Goal: Complete application form: Complete application form

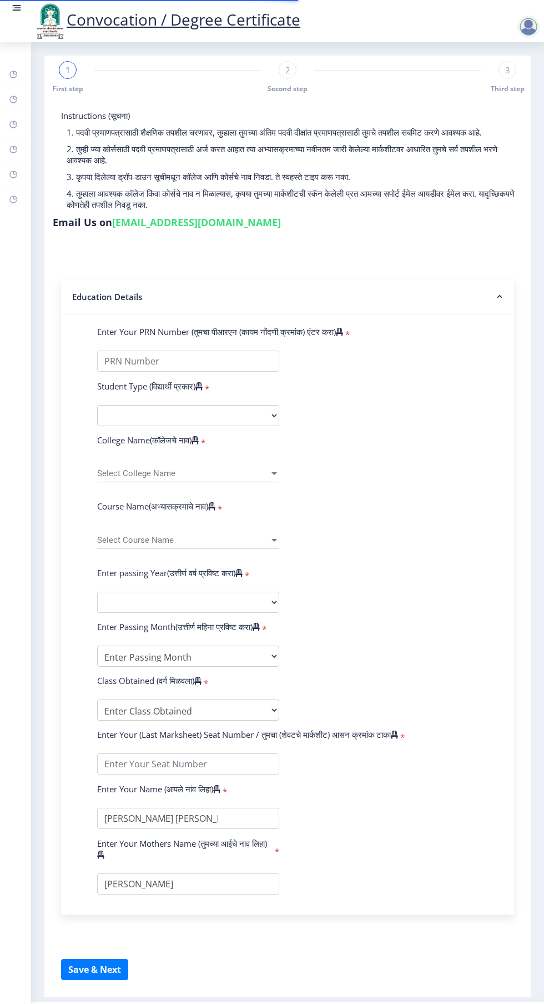
select select
click at [18, 22] on link at bounding box center [16, 21] width 11 height 38
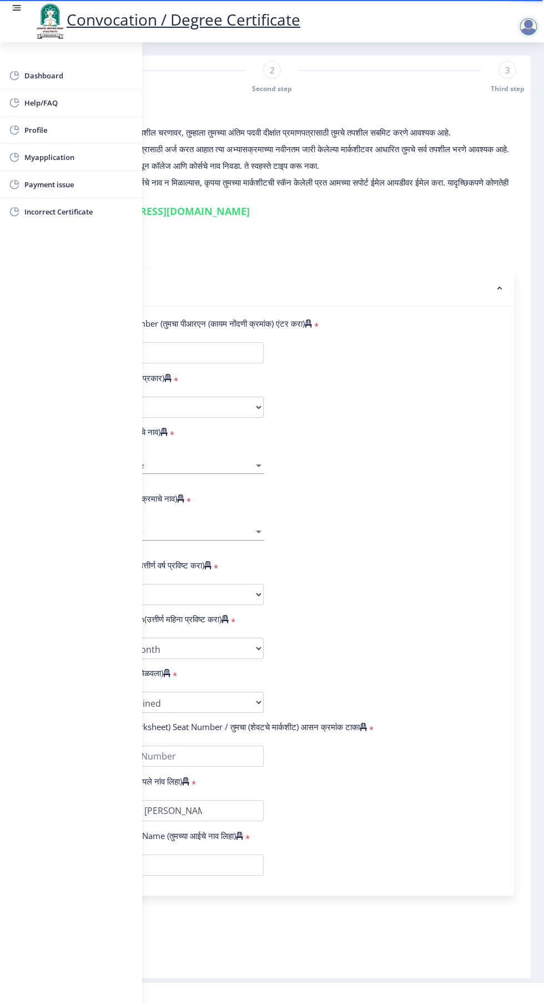
click at [79, 151] on span "Myapplication" at bounding box center [78, 157] width 109 height 13
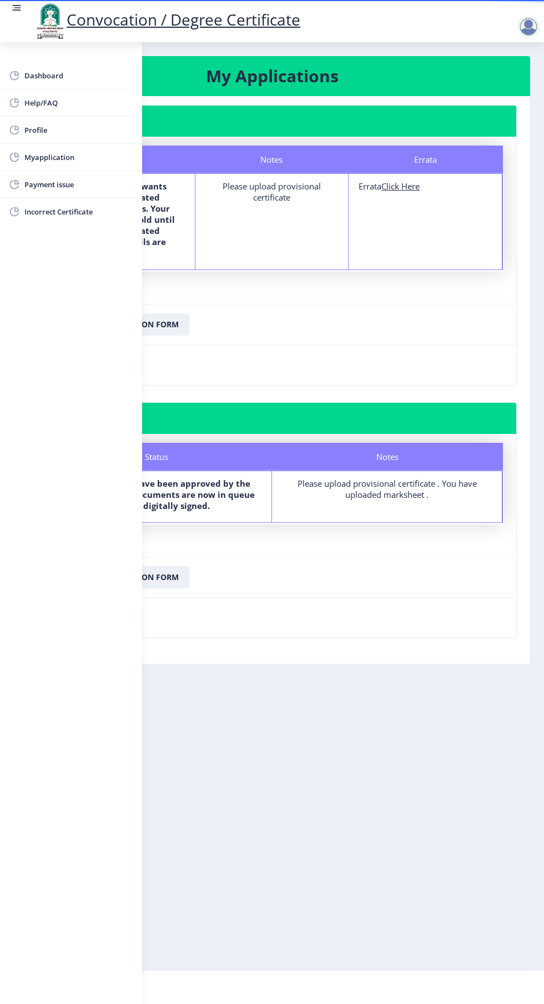
click at [17, 8] on rect at bounding box center [17, 7] width 7 height 1
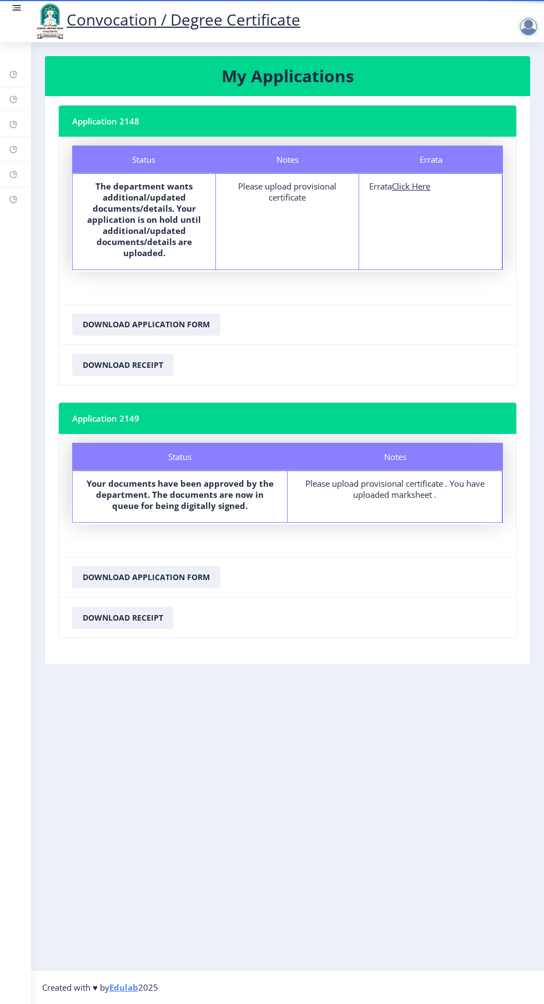
click at [430, 183] on u "Click Here" at bounding box center [411, 186] width 38 height 11
select select
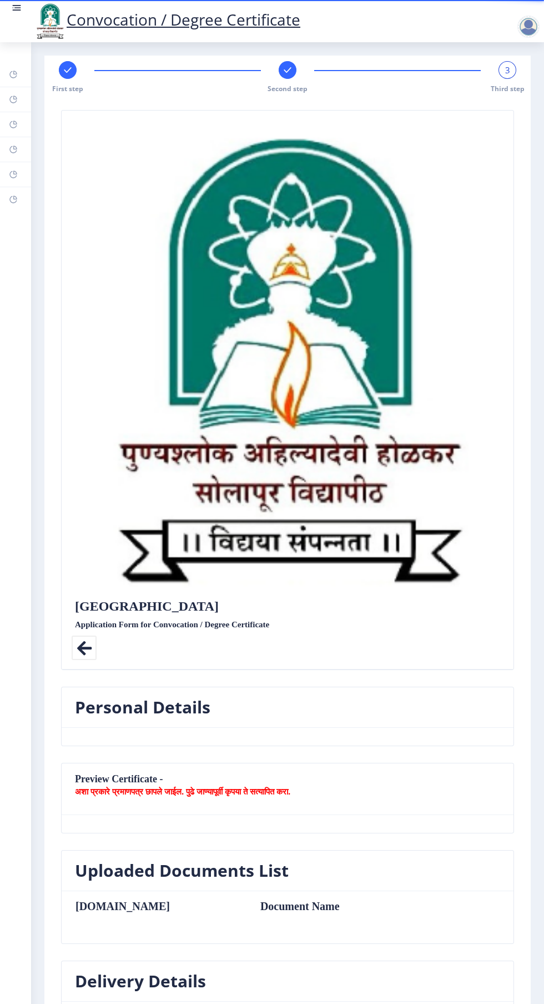
click at [292, 76] on div at bounding box center [288, 70] width 18 height 18
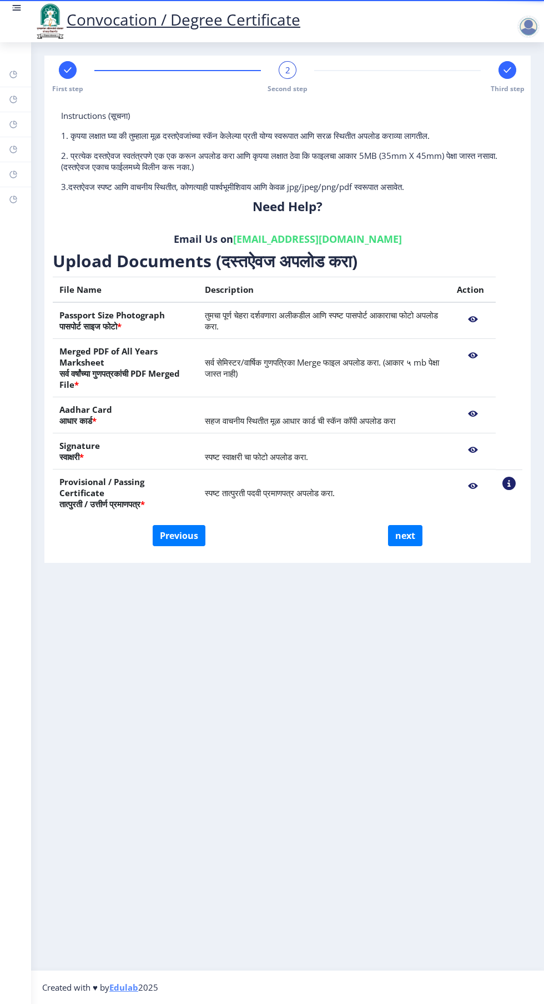
click at [309, 484] on td "स्पष्ट तात्पुरती पदवी प्रमाणपत्र अपलोड करा." at bounding box center [324, 492] width 252 height 47
click at [198, 525] on button "Previous" at bounding box center [179, 535] width 53 height 21
select select "Regular"
select select "English"
select select "2016"
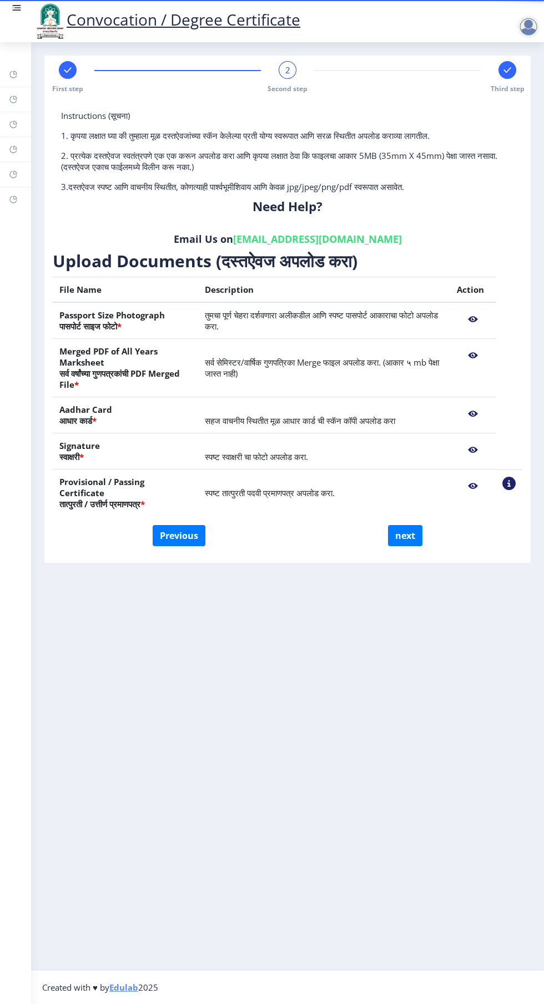
select select "March"
select select "FIRST CLASS"
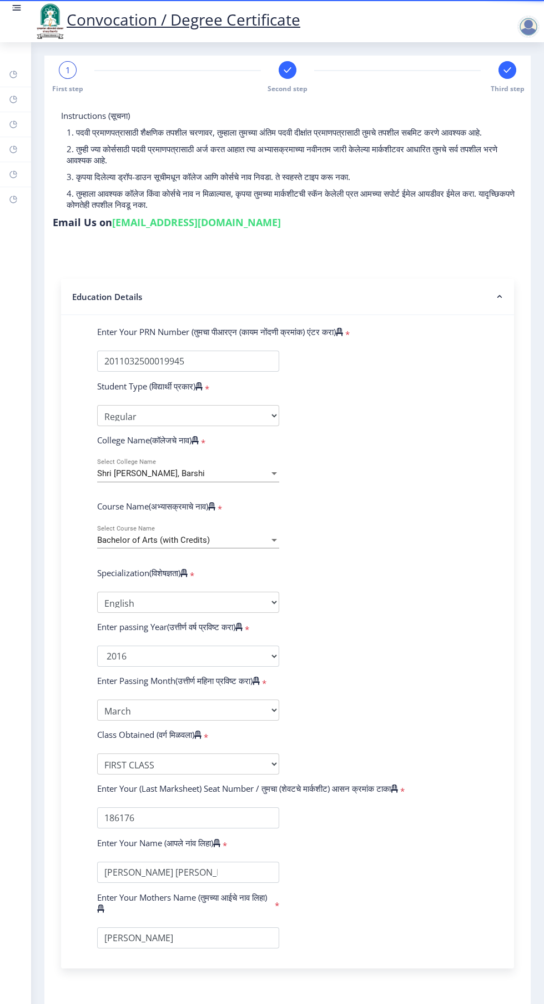
click at [68, 69] on span "1" at bounding box center [68, 69] width 5 height 11
click at [74, 71] on div "1" at bounding box center [68, 70] width 18 height 18
click at [40, 19] on img at bounding box center [49, 21] width 33 height 38
click at [17, 8] on rect at bounding box center [17, 7] width 7 height 1
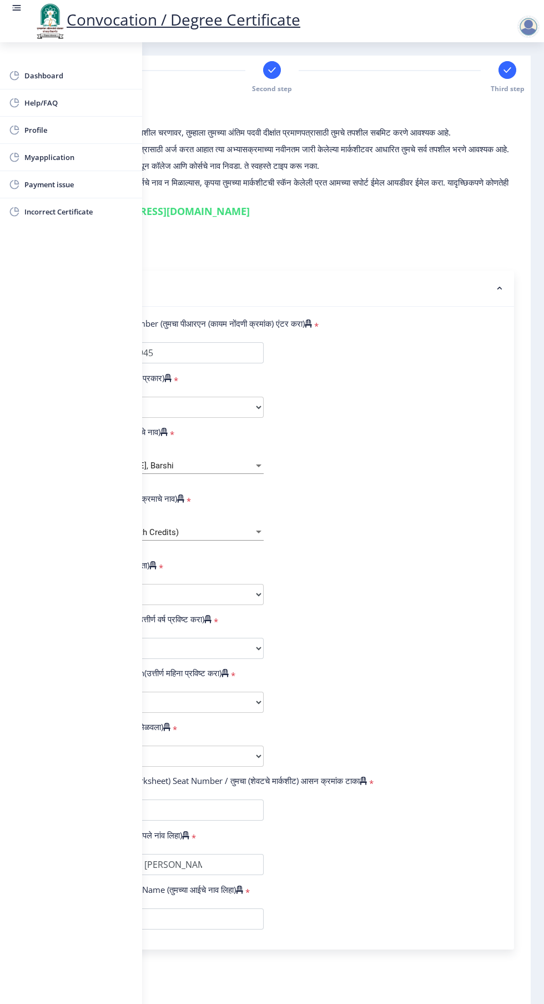
click at [75, 163] on span "Myapplication" at bounding box center [78, 157] width 109 height 13
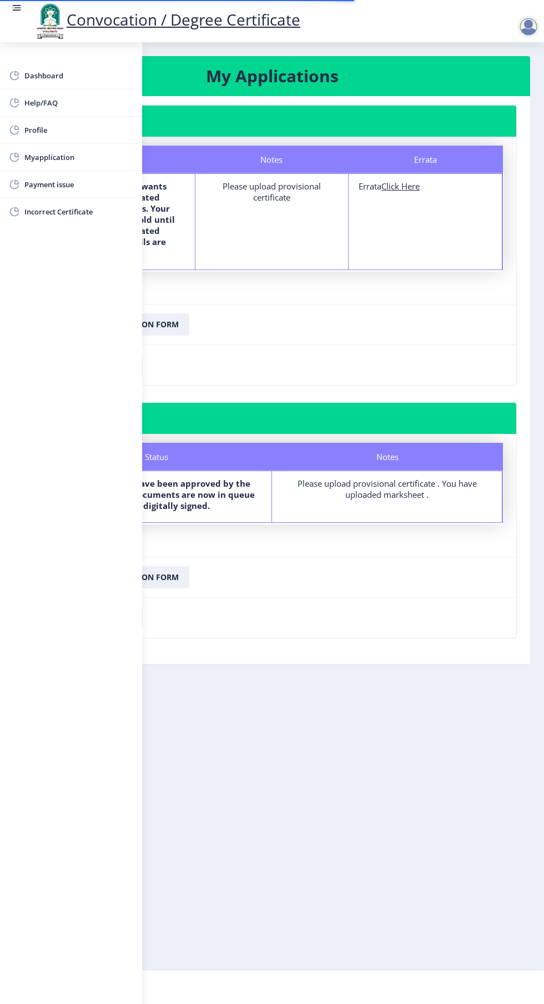
click at [389, 320] on nb-card-footer "Download Application Form" at bounding box center [272, 324] width 489 height 41
click at [17, 8] on rect at bounding box center [17, 7] width 7 height 1
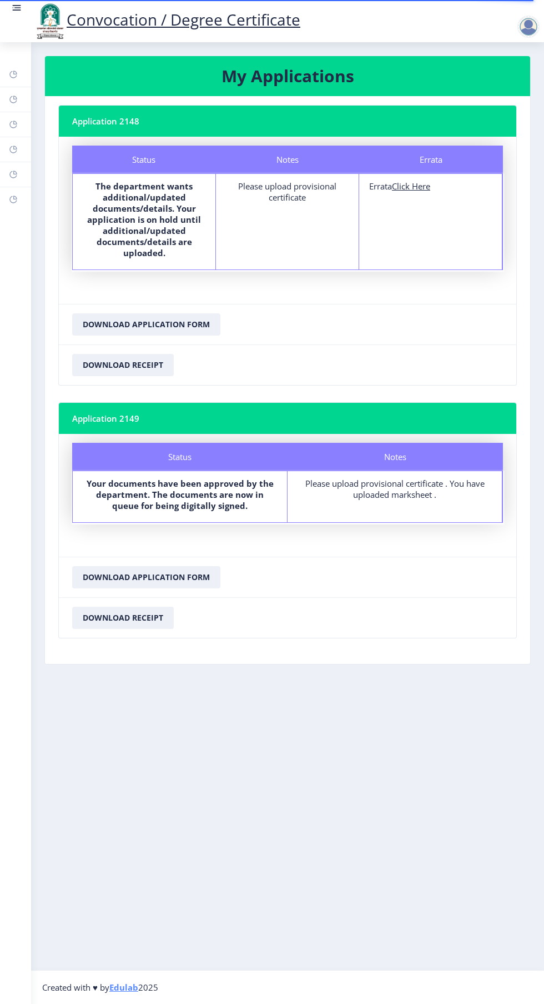
click at [129, 117] on nb-card-header "Application 2148" at bounding box center [288, 121] width 458 height 31
click at [456, 161] on div "Errata" at bounding box center [431, 160] width 144 height 28
click at [462, 179] on div "Errata Errata Click Here" at bounding box center [430, 222] width 143 height 96
click at [428, 186] on u "Click Here" at bounding box center [411, 186] width 38 height 11
select select
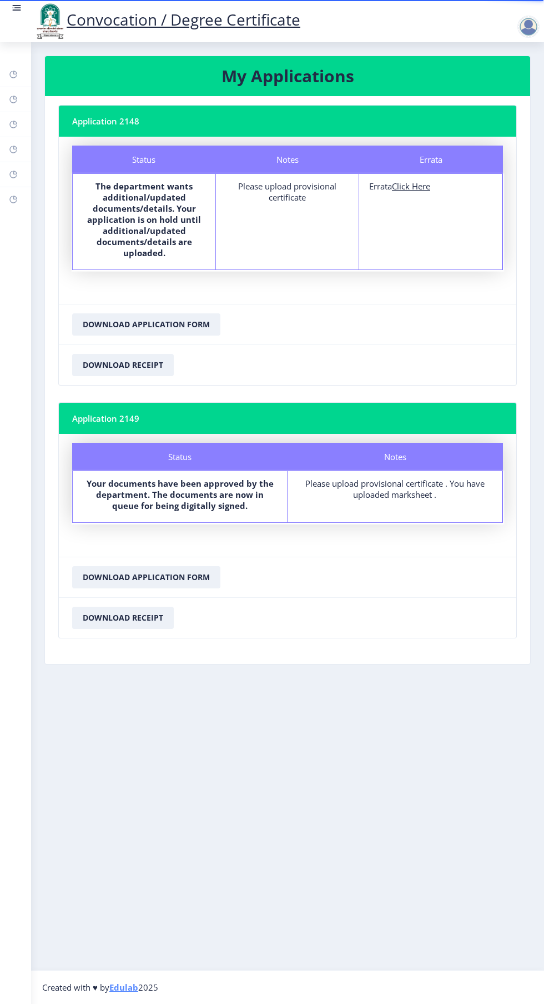
select select
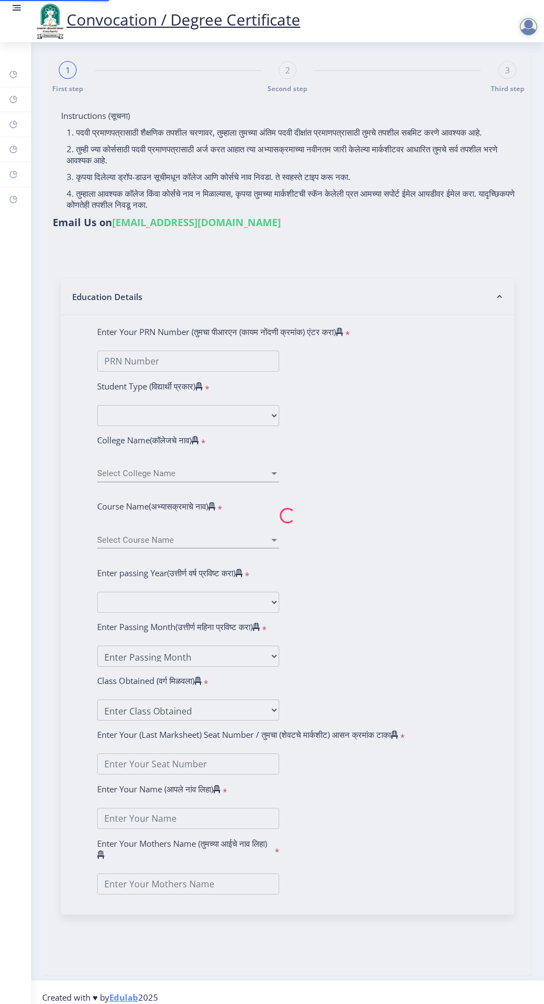
type input "NAIKNAWARE MAHESHKUMAR SHAHURAJ"
type input "CHANDRAKALA"
type input "2011032500019945"
select select "Regular"
select select "2016"
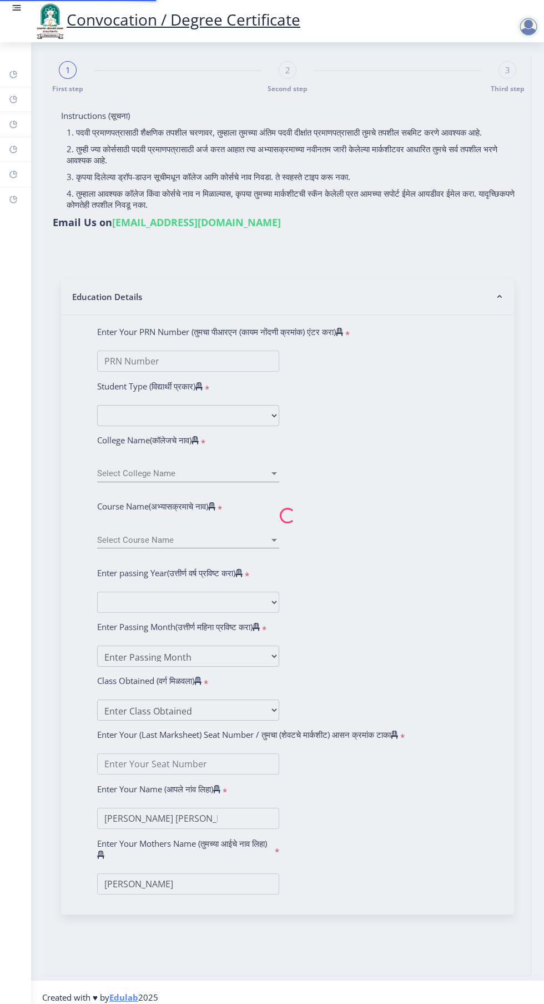
select select "March"
select select "FIRST CLASS"
type input "186176"
type input "NAIKNAWARE MAHESHKUMAR SHAHURAJ MAHESHKUMAR SHAHURAJ"
type input "CHANDRAKALA"
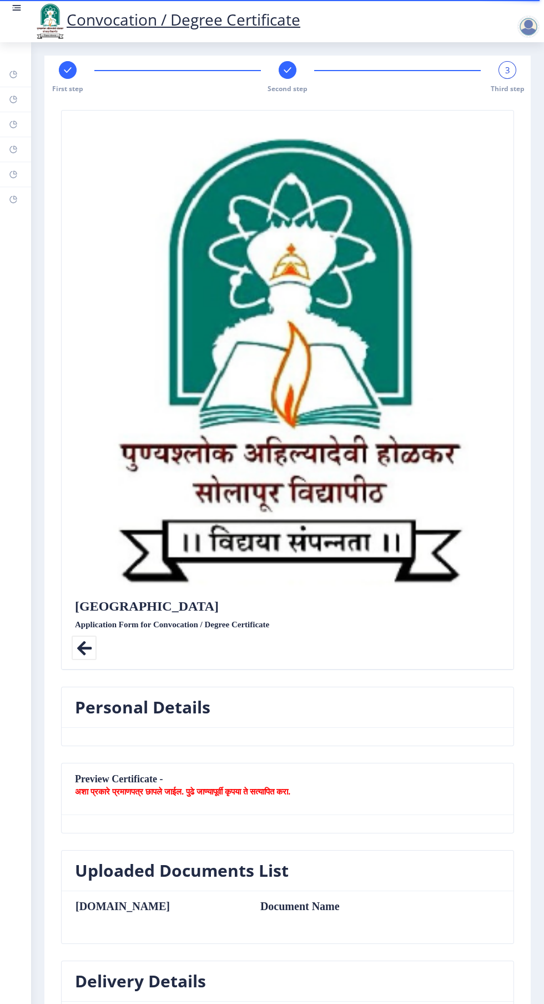
click at [500, 74] on div "3" at bounding box center [508, 70] width 18 height 18
click at [510, 74] on div "3" at bounding box center [508, 70] width 18 height 18
click at [505, 88] on span "Third step" at bounding box center [508, 88] width 34 height 9
click at [505, 70] on span "3" at bounding box center [507, 69] width 5 height 11
click at [73, 81] on div "First step" at bounding box center [68, 77] width 18 height 32
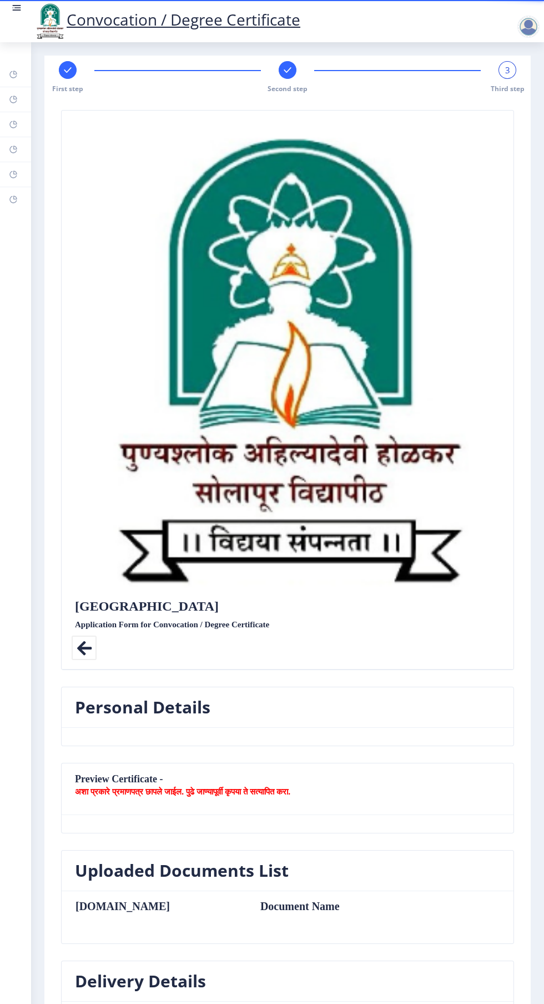
select select "Regular"
select select "English"
select select "2016"
select select "March"
select select "FIRST CLASS"
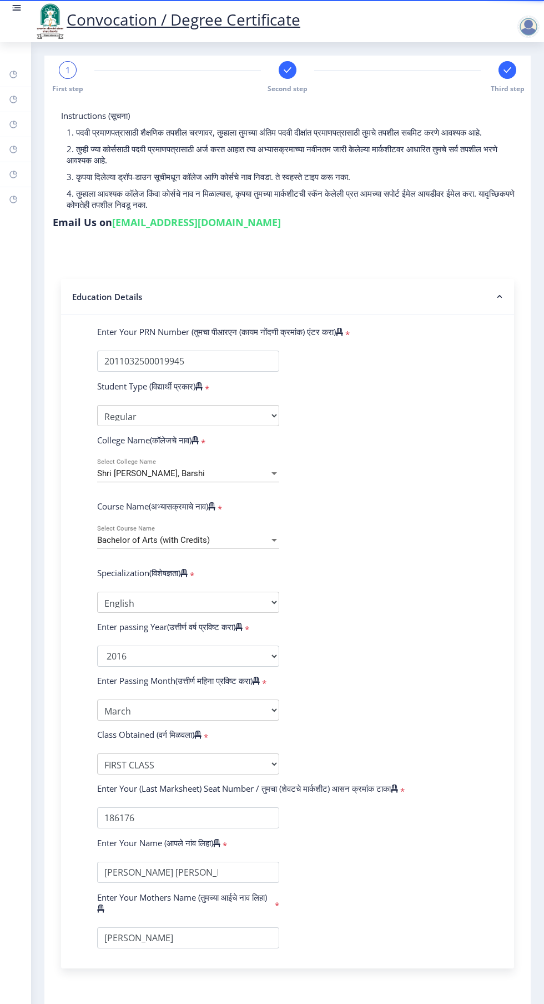
click at [211, 223] on link "su.sfc@studentscenter.in" at bounding box center [196, 221] width 169 height 13
click at [188, 223] on link "su.sfc@studentscenter.in" at bounding box center [196, 221] width 169 height 13
click at [167, 227] on link "su.sfc@studentscenter.in" at bounding box center [196, 221] width 169 height 13
click at [167, 224] on link "su.sfc@studentscenter.in" at bounding box center [196, 221] width 169 height 13
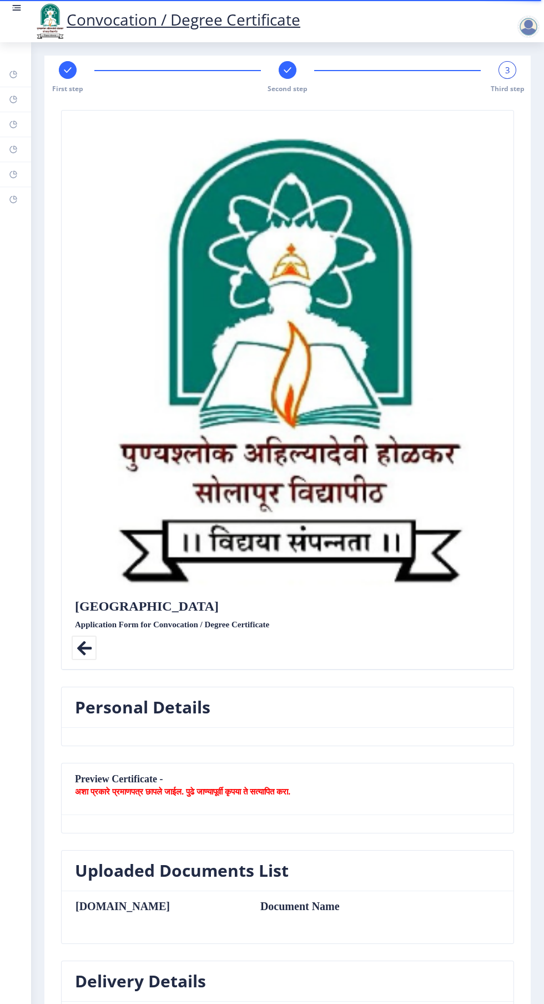
click at [286, 70] on rect at bounding box center [287, 69] width 11 height 11
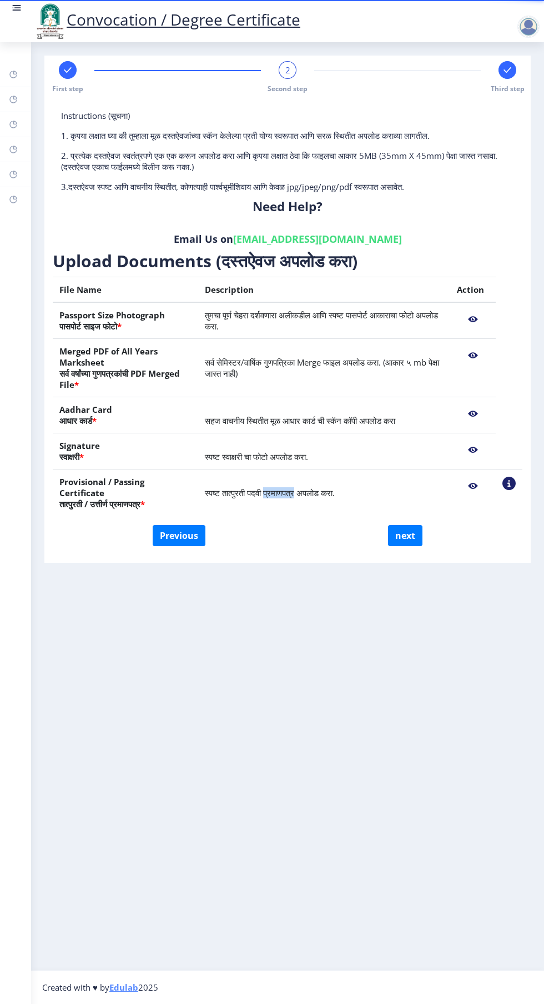
click at [337, 486] on td "स्पष्ट तात्पुरती पदवी प्रमाणपत्र अपलोड करा." at bounding box center [324, 492] width 252 height 47
click at [472, 324] on nb-action at bounding box center [473, 319] width 32 height 20
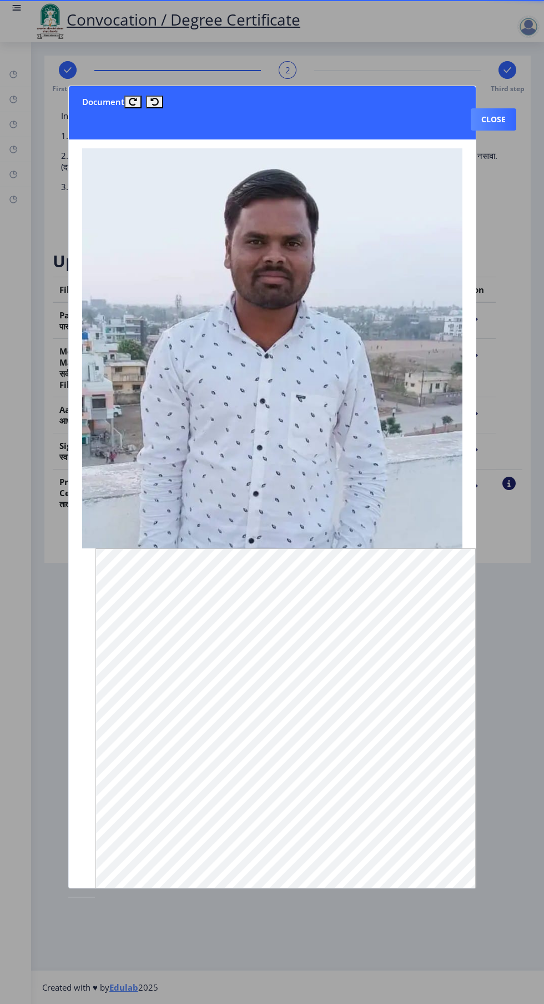
click at [497, 108] on button "Close" at bounding box center [494, 119] width 46 height 22
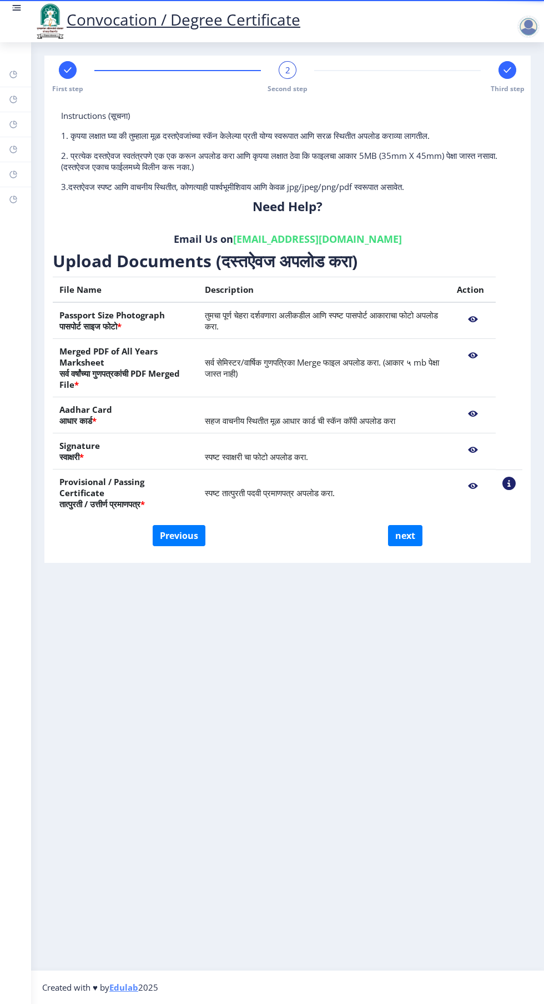
click at [473, 355] on nb-action at bounding box center [473, 355] width 32 height 20
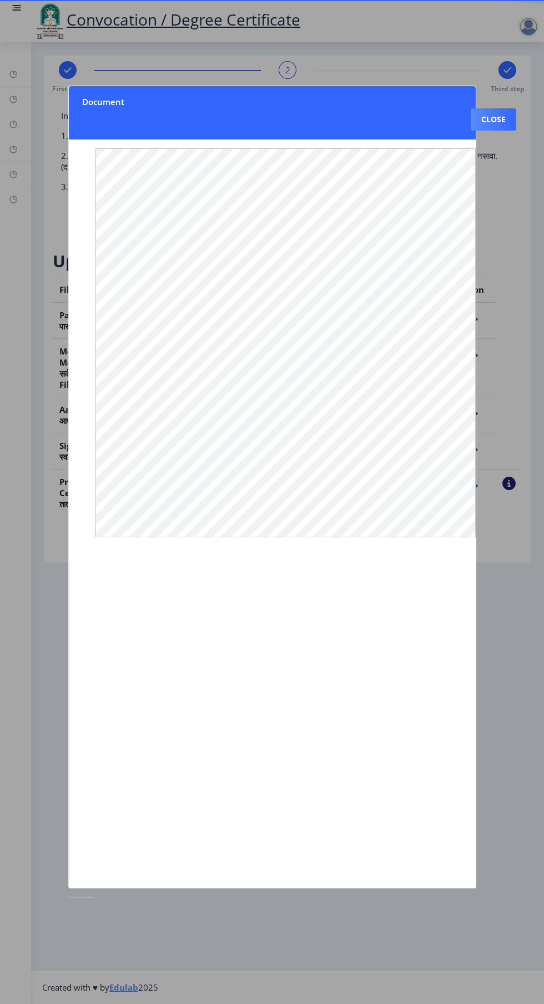
click at [497, 108] on button "Close" at bounding box center [494, 119] width 46 height 22
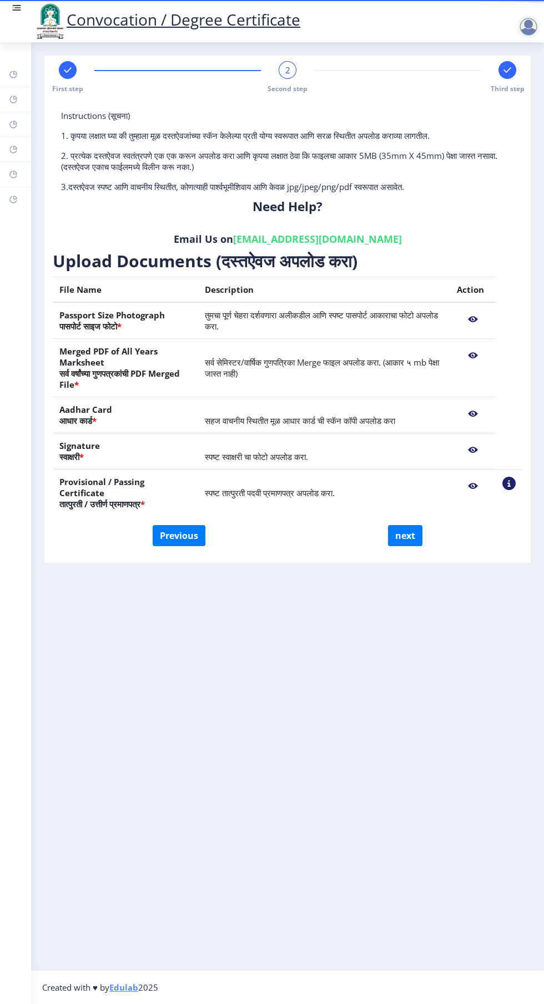
click at [473, 413] on nb-action at bounding box center [473, 414] width 32 height 20
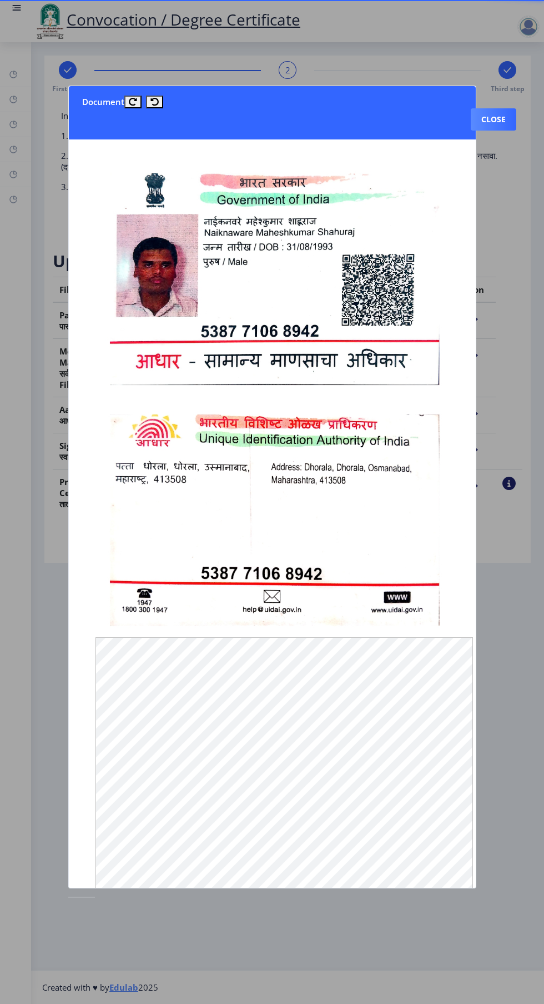
click at [496, 108] on button "Close" at bounding box center [494, 119] width 46 height 22
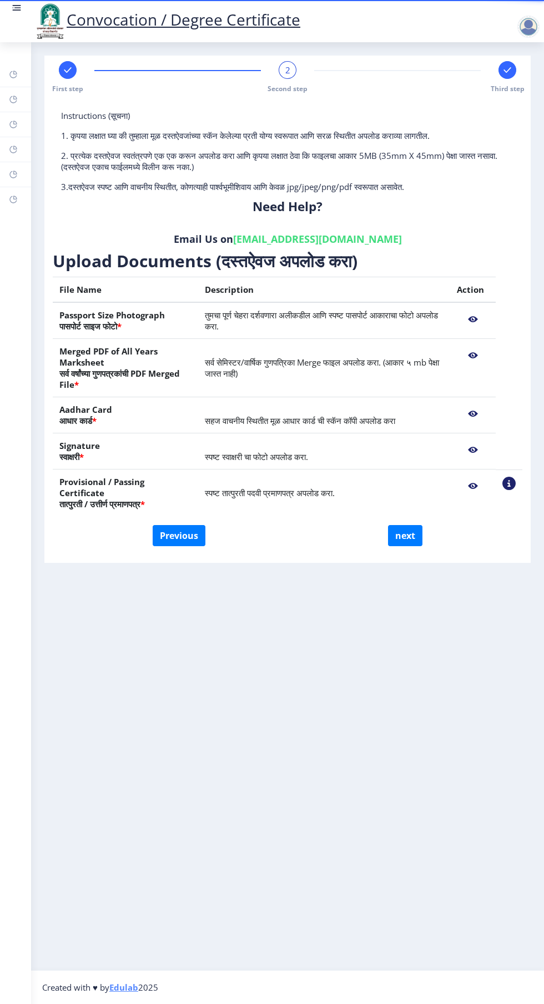
click at [325, 483] on td "स्पष्ट तात्पुरती पदवी प्रमाणपत्र अपलोड करा." at bounding box center [324, 492] width 252 height 47
click at [469, 487] on nb-action at bounding box center [473, 486] width 32 height 20
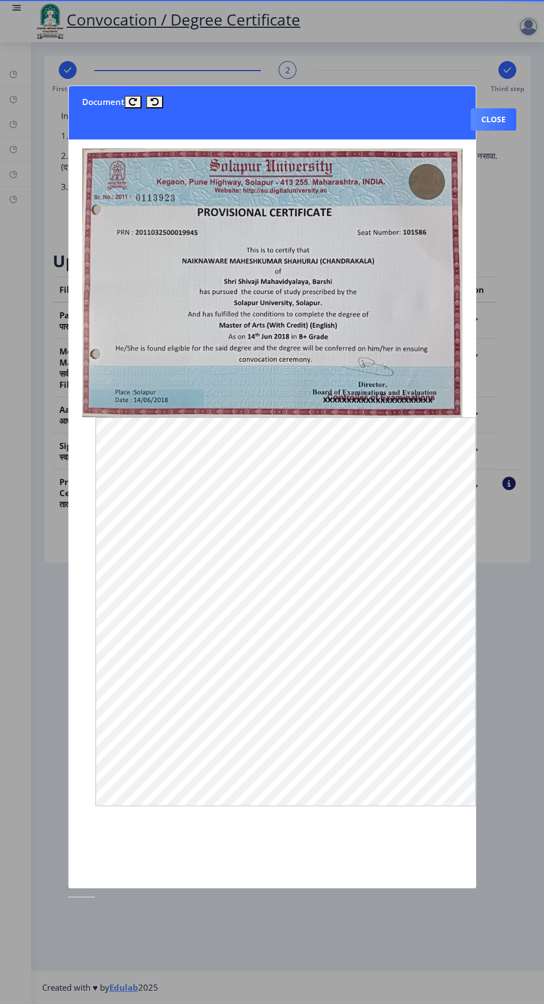
click at [302, 316] on img at bounding box center [272, 282] width 380 height 269
click at [101, 86] on nb-card-header "Document Close" at bounding box center [272, 112] width 407 height 53
click at [492, 108] on button "Close" at bounding box center [494, 119] width 46 height 22
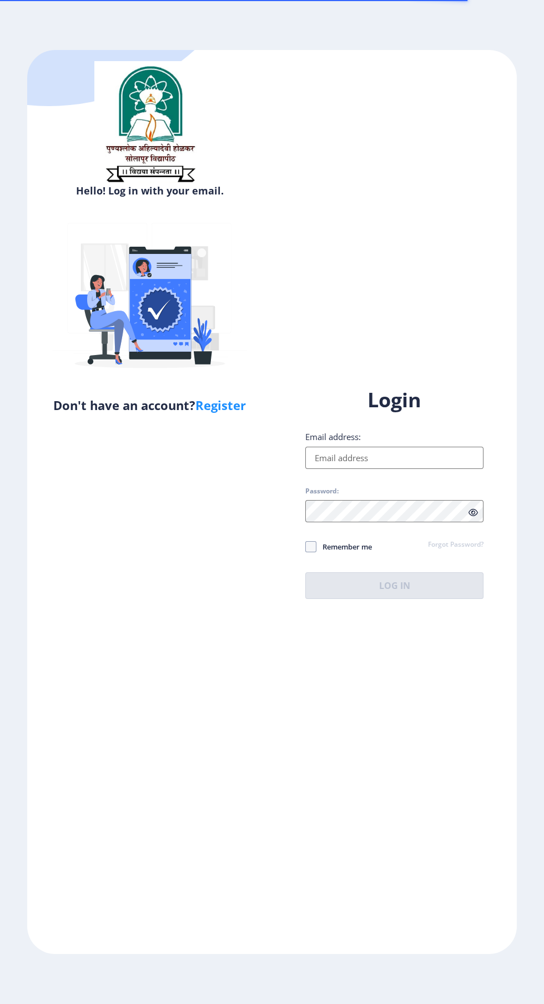
click at [430, 469] on input "Email address:" at bounding box center [394, 458] width 178 height 22
type input "msnaiknaware@gmail.com"
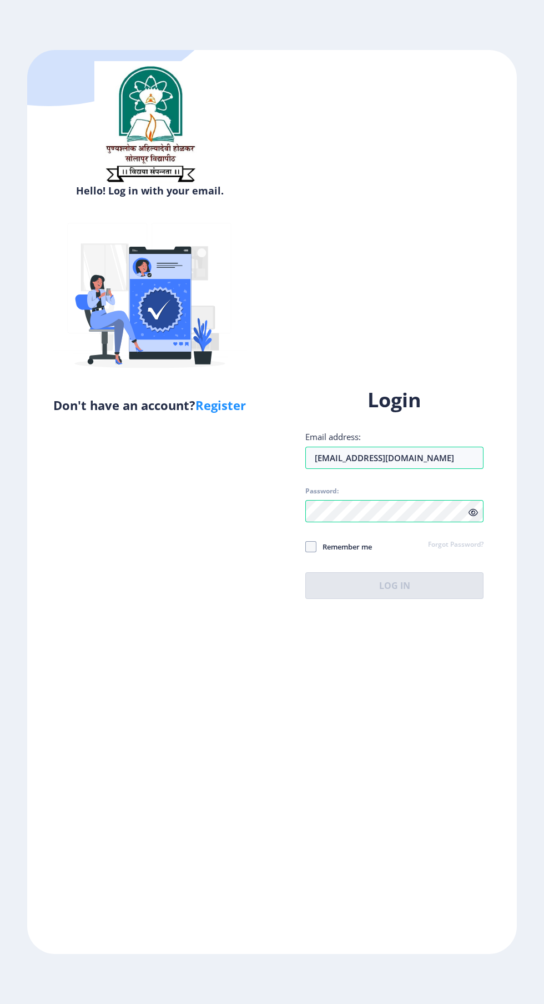
click at [311, 552] on span at bounding box center [310, 546] width 11 height 11
click at [306, 547] on input "Remember me" at bounding box center [305, 547] width 1 height 1
checkbox input "true"
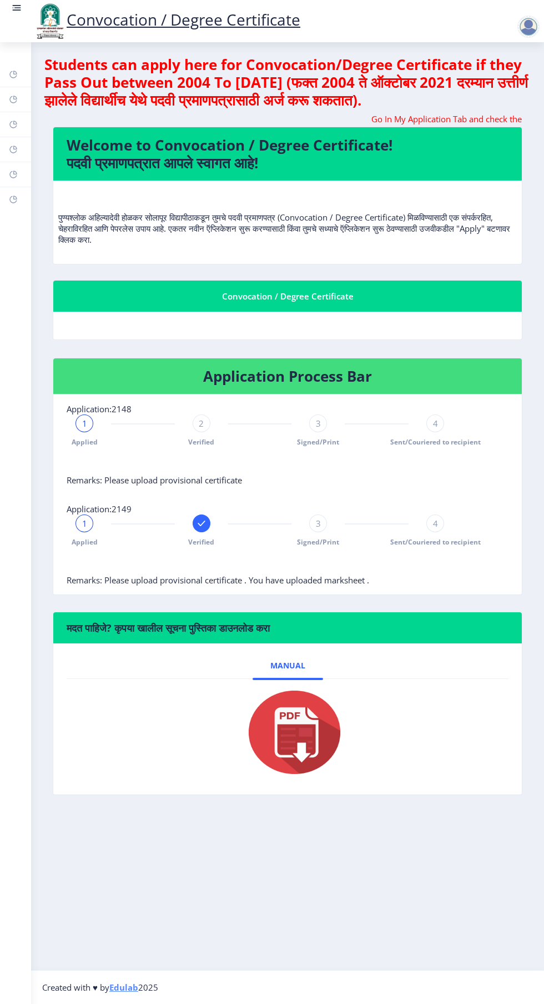
click at [21, 12] on rect at bounding box center [16, 7] width 11 height 11
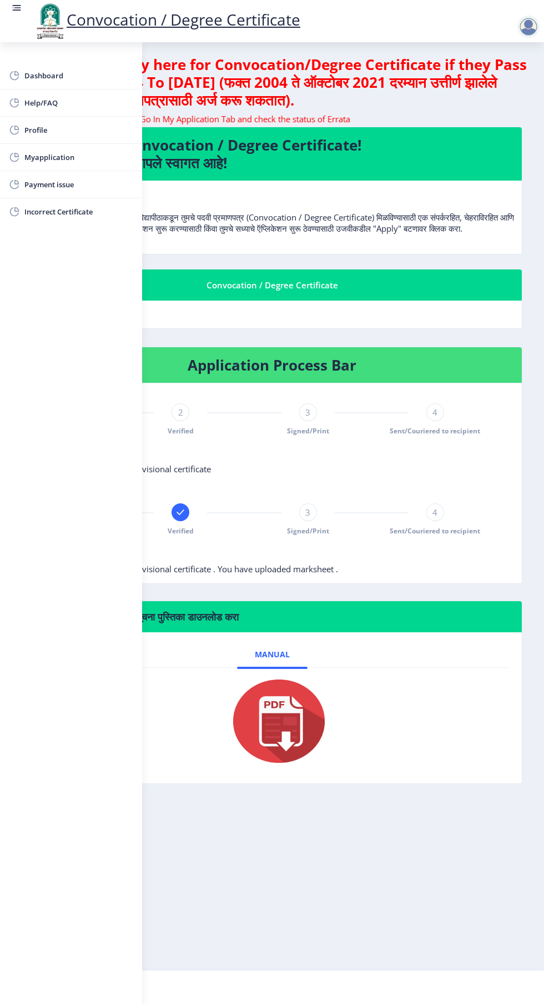
click at [88, 151] on span "Myapplication" at bounding box center [78, 157] width 109 height 13
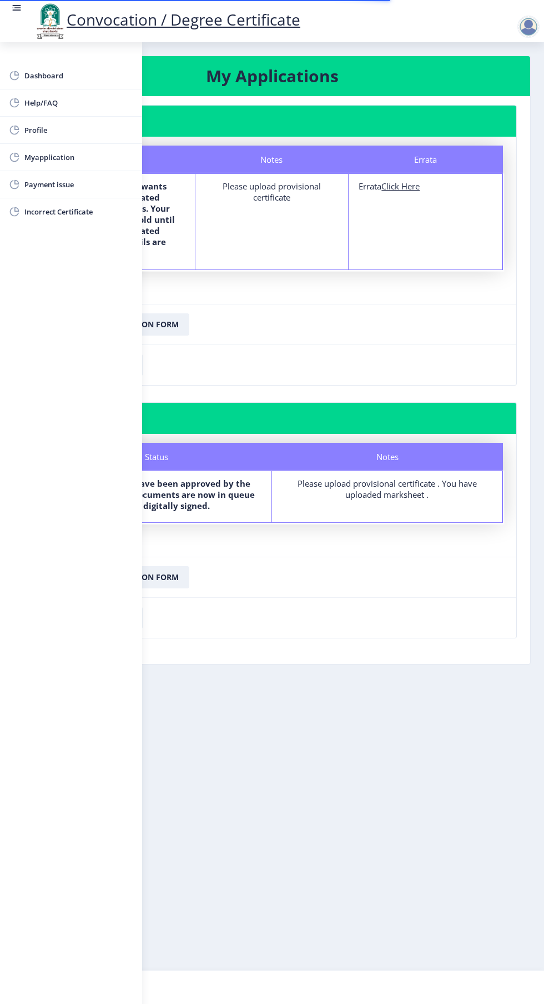
click at [415, 186] on u "Click Here" at bounding box center [401, 186] width 38 height 11
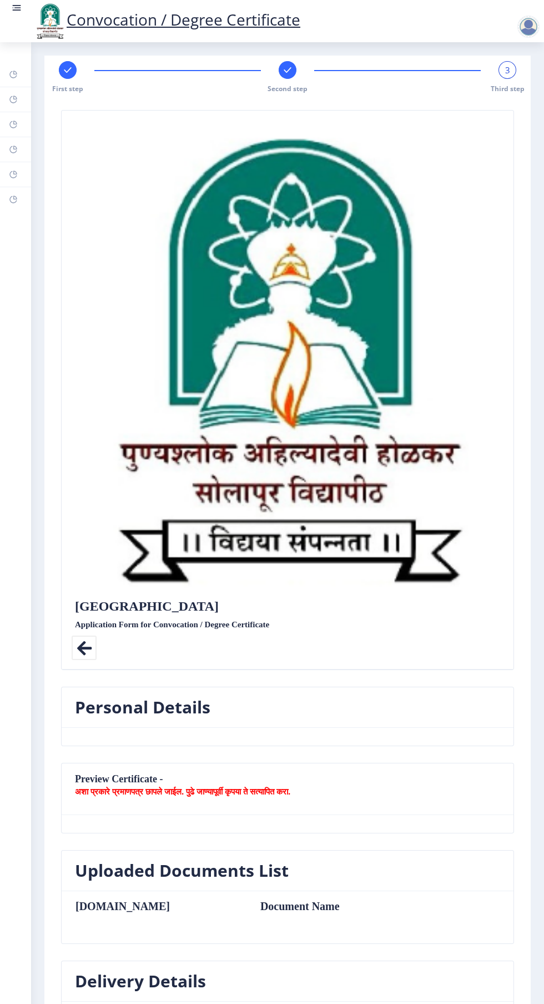
click at [17, 8] on rect at bounding box center [17, 7] width 7 height 1
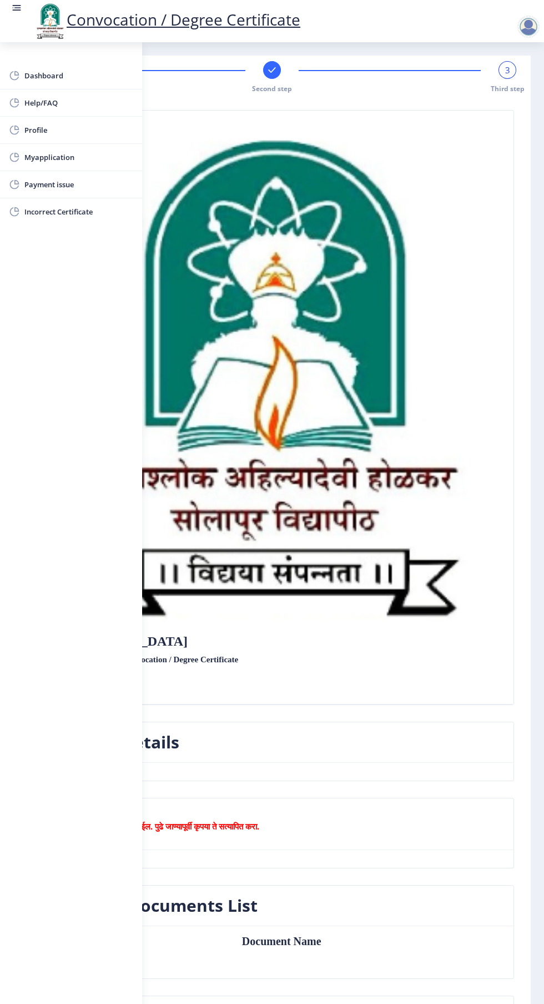
click at [66, 155] on span "Myapplication" at bounding box center [78, 157] width 109 height 13
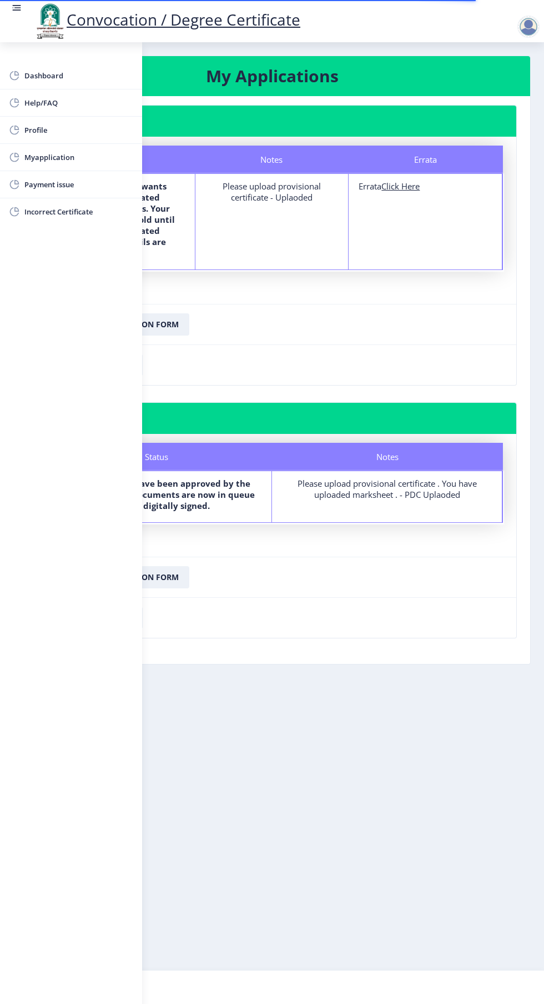
click at [18, 8] on rect at bounding box center [17, 7] width 7 height 1
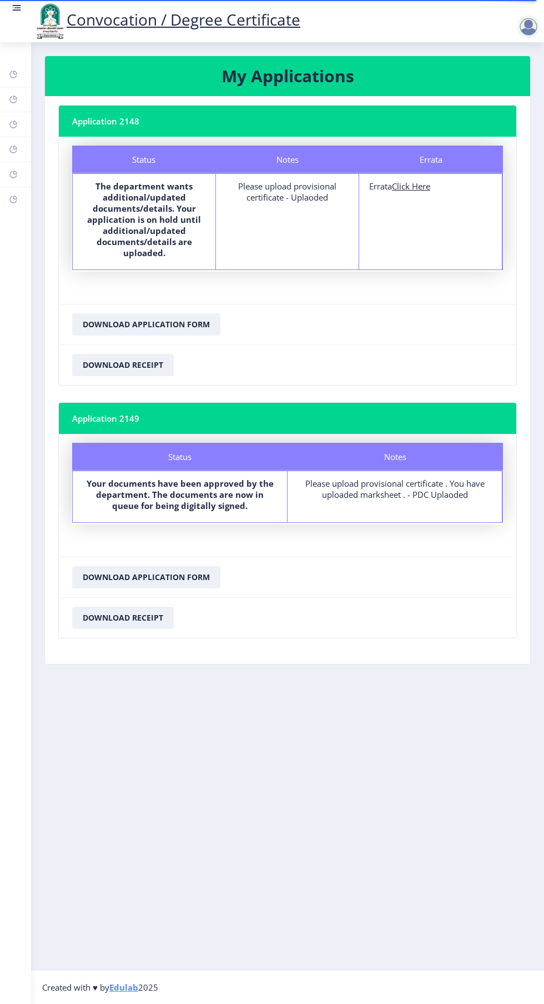
click at [424, 189] on u "Click Here" at bounding box center [411, 186] width 38 height 11
select select
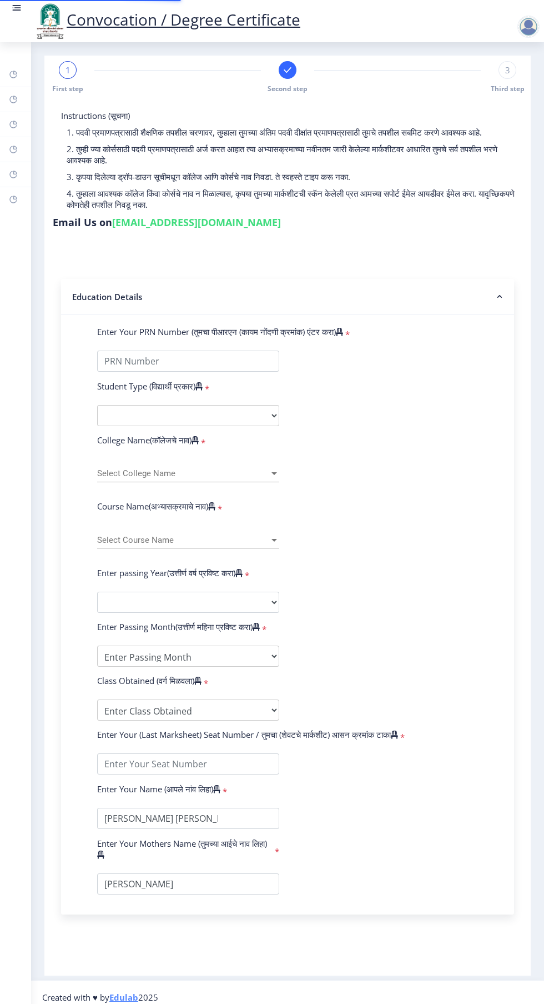
type input "2011032500019945"
select select "Regular"
select select "2016"
select select "March"
select select "FIRST CLASS"
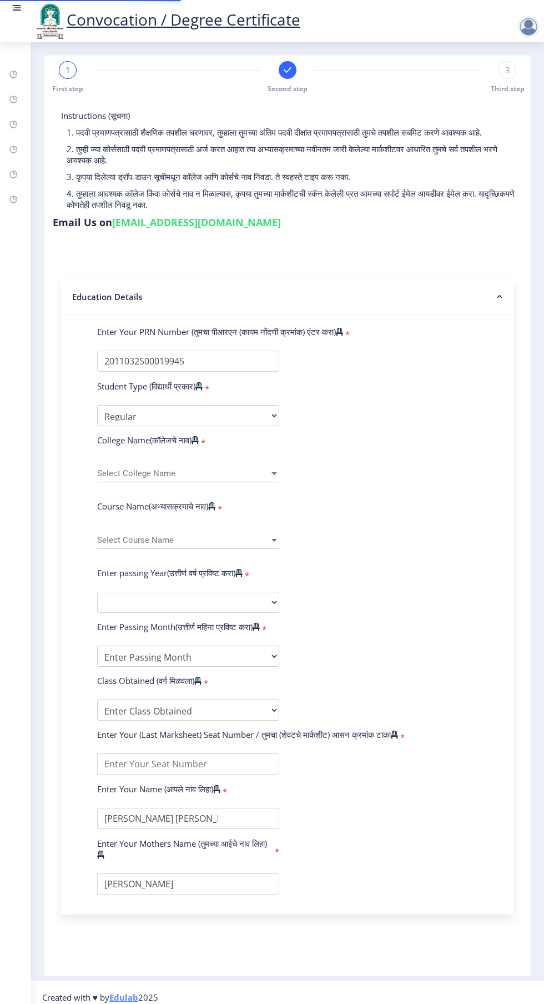
type input "186176"
type input "[PERSON_NAME] [PERSON_NAME] [PERSON_NAME]"
type input "[PERSON_NAME]"
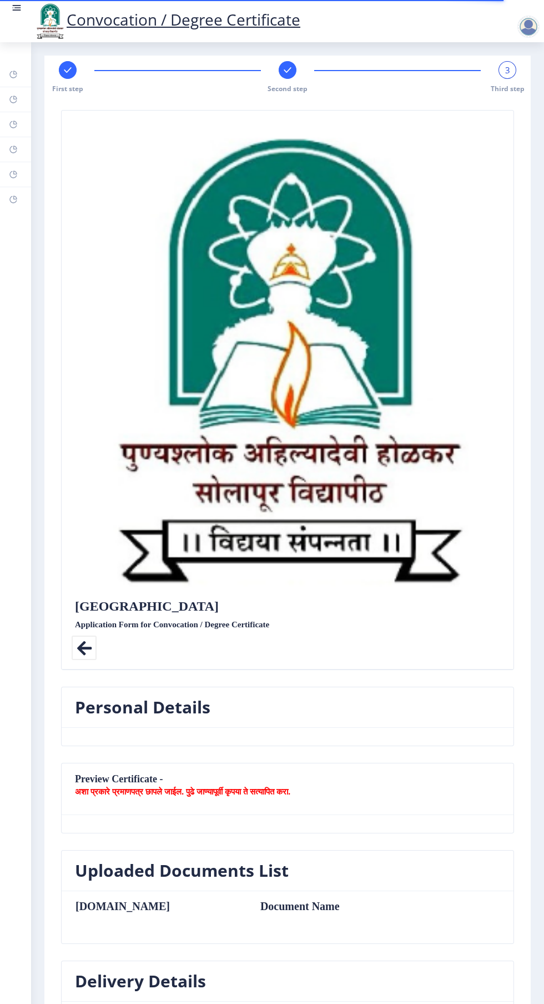
click at [286, 70] on rect at bounding box center [287, 69] width 11 height 11
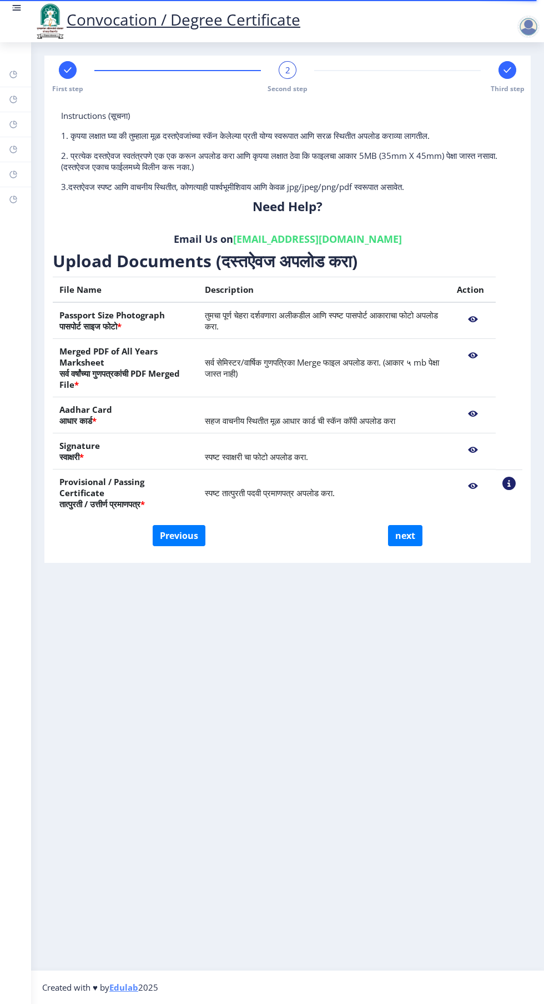
click at [470, 488] on nb-action at bounding box center [473, 486] width 32 height 20
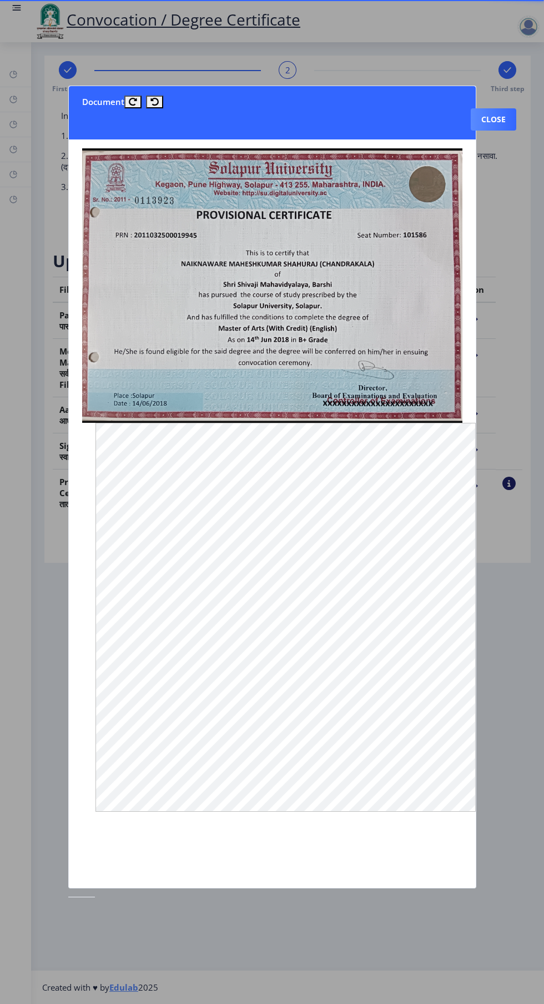
click at [493, 108] on button "Close" at bounding box center [494, 119] width 46 height 22
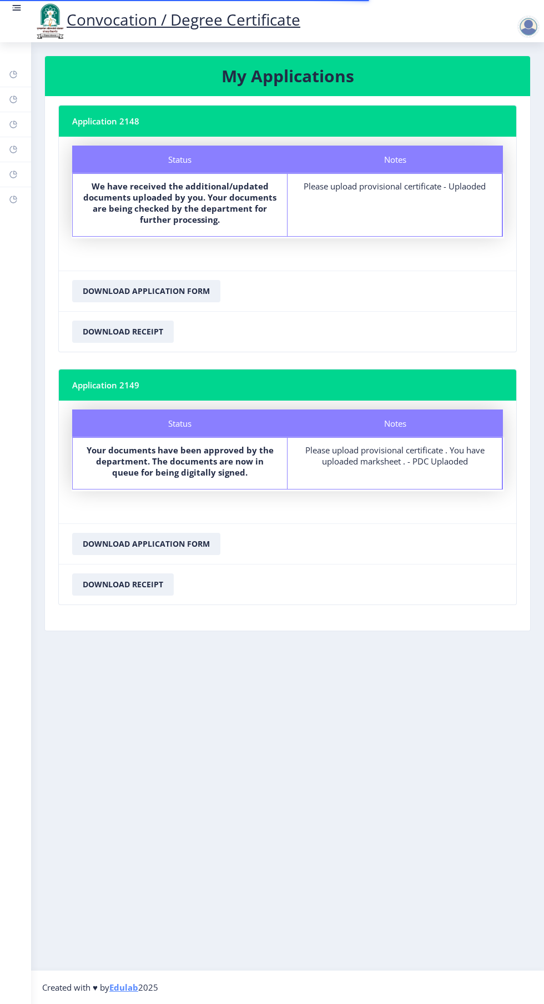
select select
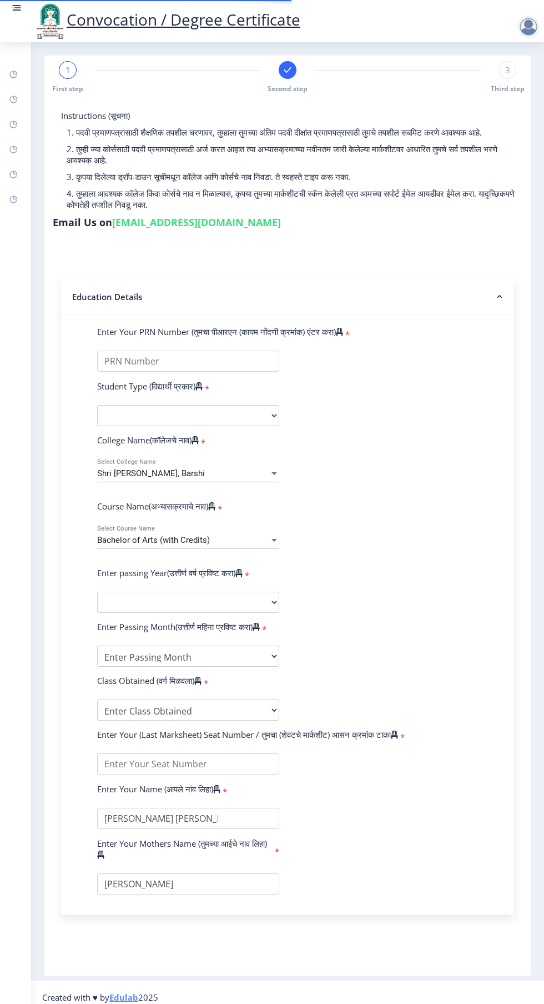
type input "2011032500019945"
select select "Regular"
select select "2016"
select select "March"
select select "FIRST CLASS"
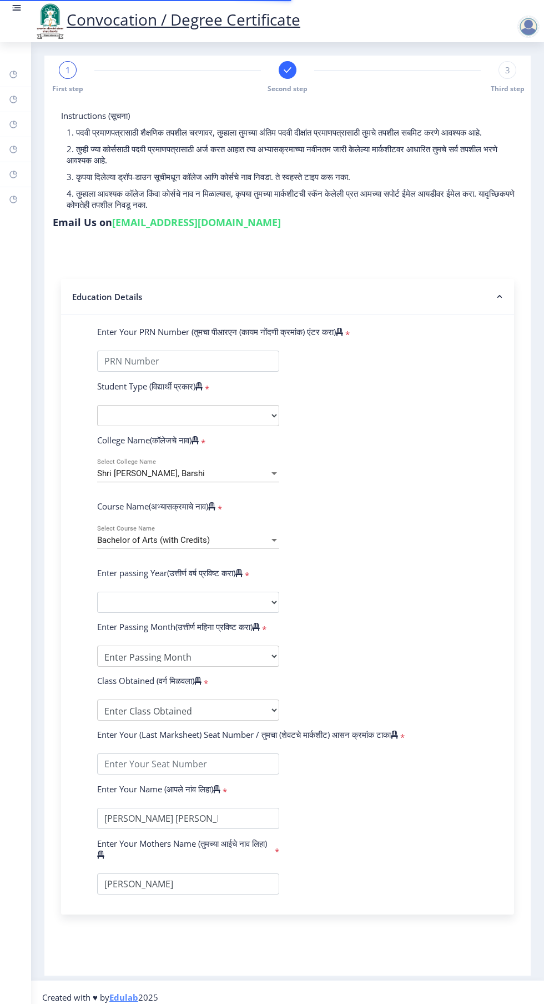
type input "186176"
type input "[PERSON_NAME] [PERSON_NAME] [PERSON_NAME]"
type input "[PERSON_NAME]"
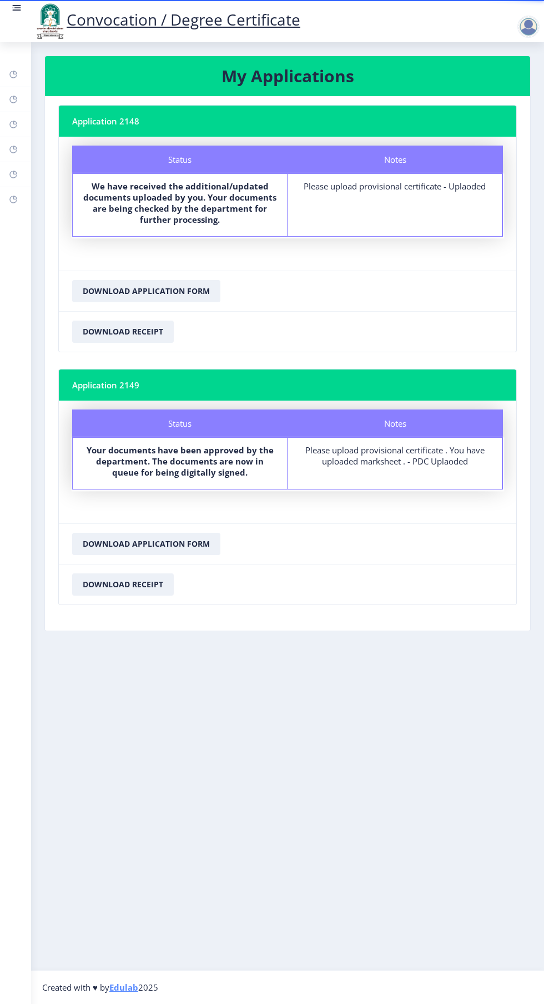
click at [12, 13] on rect at bounding box center [16, 7] width 11 height 11
